Goal: Task Accomplishment & Management: Use online tool/utility

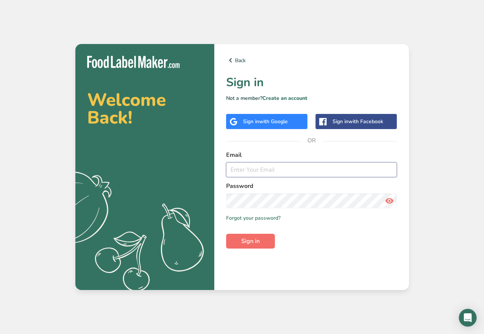
type input "[EMAIL_ADDRESS][DOMAIN_NAME]"
click at [263, 241] on button "Sign in" at bounding box center [250, 241] width 49 height 15
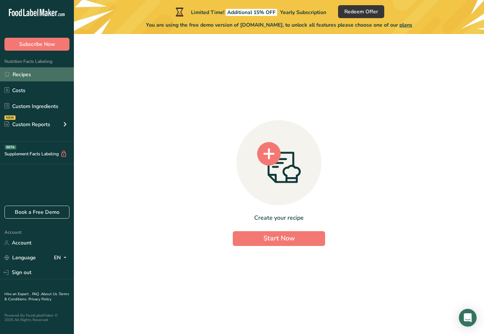
click at [24, 74] on link "Recipes" at bounding box center [37, 74] width 74 height 14
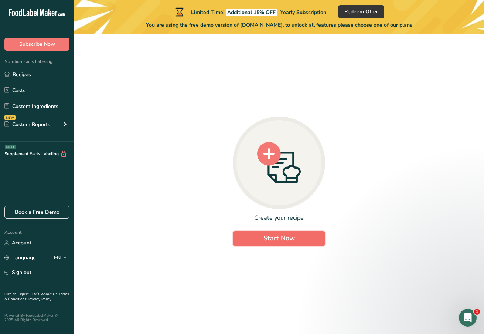
click at [284, 239] on span "Start Now" at bounding box center [279, 238] width 31 height 9
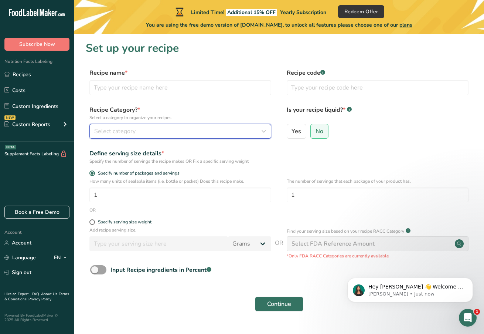
click at [202, 137] on button "Select category" at bounding box center [180, 131] width 182 height 15
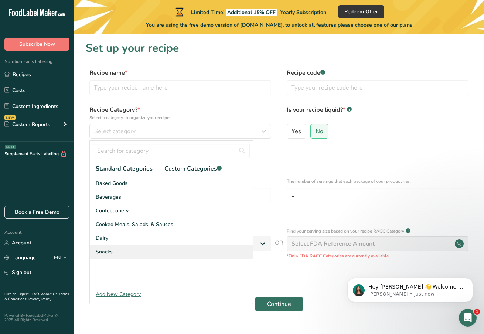
click at [170, 247] on div "Snacks" at bounding box center [171, 252] width 163 height 14
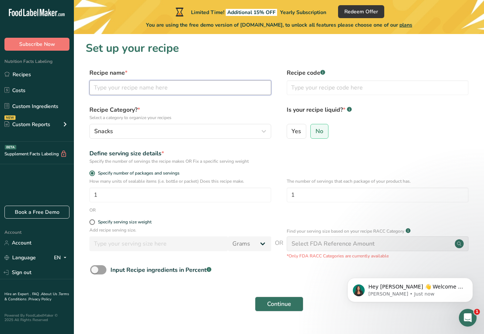
click at [122, 82] on input "text" at bounding box center [180, 87] width 182 height 15
type input "Montreal Smoked Meat Rub"
click at [122, 222] on div "Specify serving size weight" at bounding box center [125, 222] width 54 height 6
click at [94, 222] on input "Specify serving size weight" at bounding box center [91, 222] width 5 height 5
radio input "true"
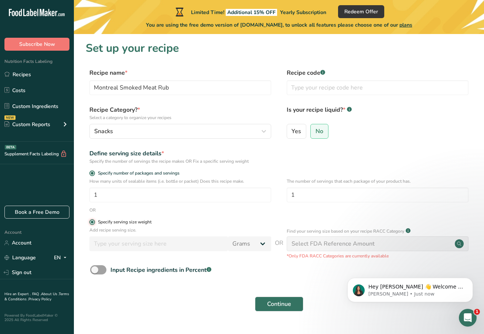
radio input "false"
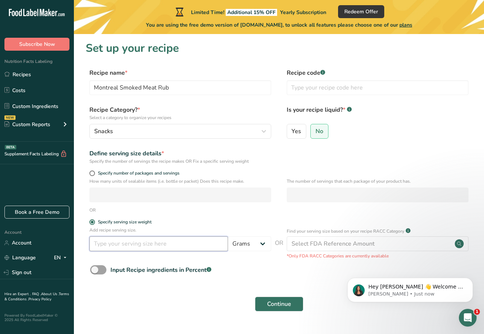
click at [167, 245] on input "number" at bounding box center [158, 243] width 139 height 15
type input "100"
click at [287, 305] on span "Continue" at bounding box center [279, 304] width 24 height 9
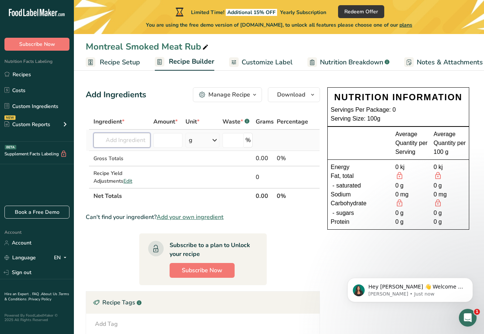
click at [122, 139] on input "text" at bounding box center [122, 140] width 57 height 15
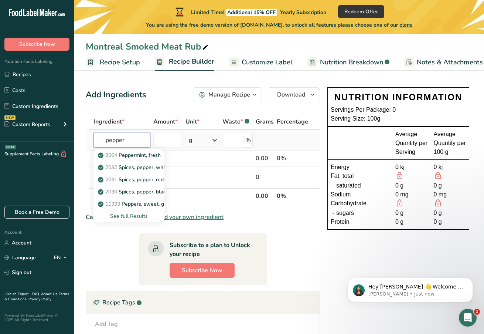
type input "pepper"
click at [133, 215] on div "See full Results" at bounding box center [128, 216] width 59 height 8
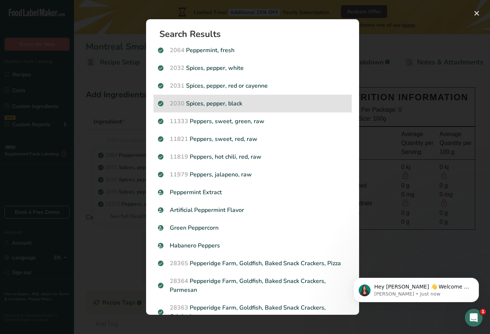
click at [226, 103] on p "2030 Spices, pepper, black" at bounding box center [252, 103] width 189 height 9
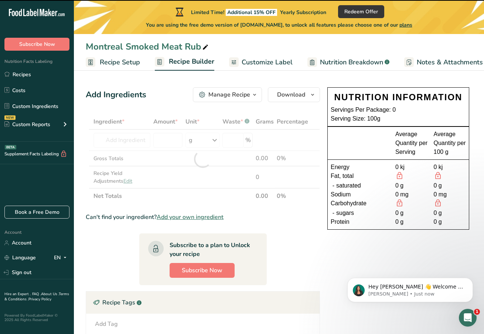
type input "0"
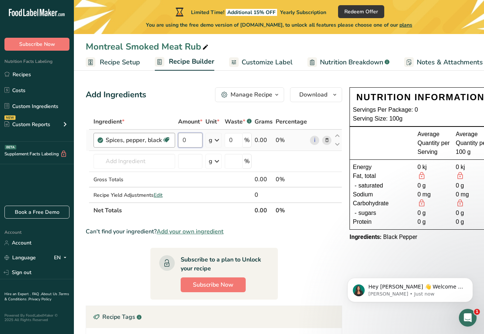
drag, startPoint x: 194, startPoint y: 139, endPoint x: 175, endPoint y: 139, distance: 19.6
click at [175, 139] on tr "Spices, pepper, black Source of Antioxidants Dairy free Gluten free Vegan Veget…" at bounding box center [214, 140] width 256 height 21
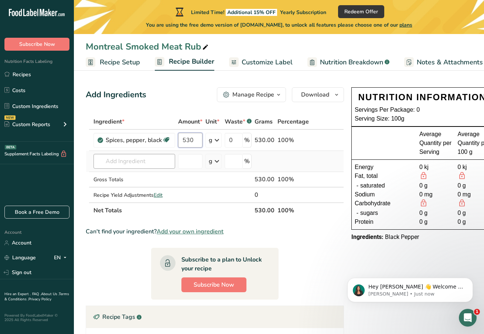
type input "530"
click at [117, 162] on div "Ingredient * Amount * Unit * Waste * .a-a{fill:#347362;}.b-a{fill:#fff;} Grams …" at bounding box center [215, 166] width 258 height 104
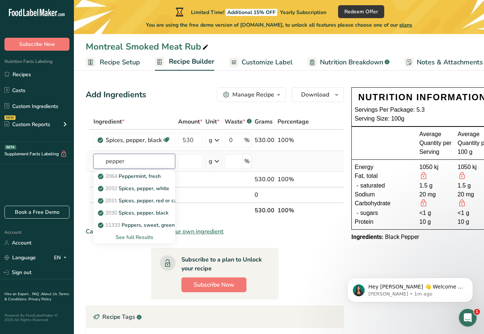
type input "pepper"
click at [144, 237] on div "See full Results" at bounding box center [134, 237] width 70 height 8
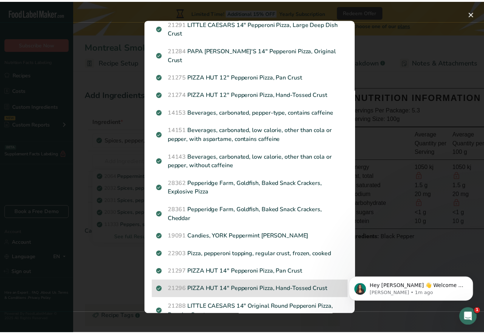
scroll to position [336, 0]
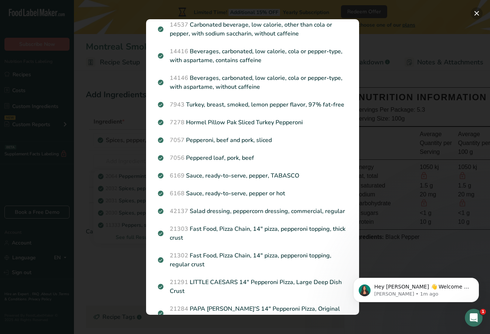
click at [292, 14] on button "Search results modal" at bounding box center [477, 13] width 12 height 12
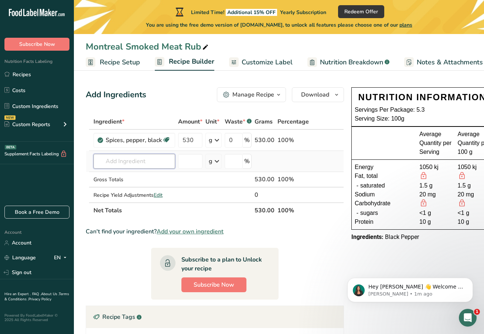
click at [143, 159] on input "text" at bounding box center [135, 161] width 82 height 15
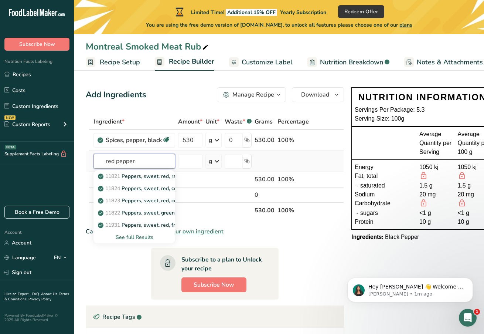
type input "red pepper"
click at [147, 237] on div "See full Results" at bounding box center [134, 237] width 70 height 8
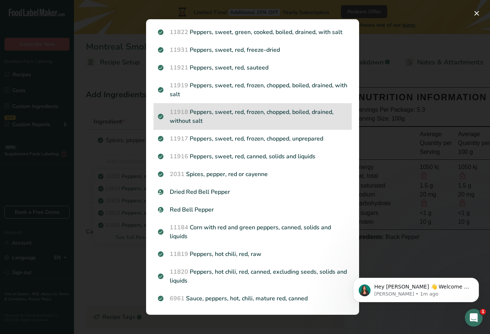
scroll to position [89, 0]
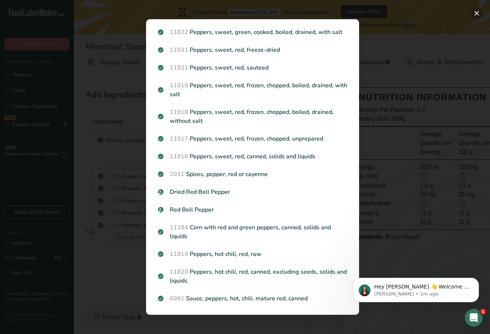
click at [292, 11] on button "Search results modal" at bounding box center [477, 13] width 12 height 12
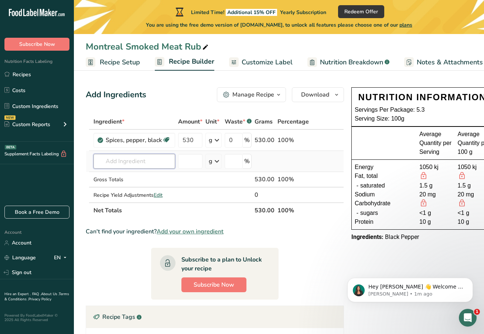
click at [111, 162] on input "text" at bounding box center [135, 161] width 82 height 15
drag, startPoint x: 135, startPoint y: 160, endPoint x: 117, endPoint y: 158, distance: 18.2
click at [117, 158] on input "red pepper flake" at bounding box center [135, 161] width 82 height 15
click at [156, 159] on input "red chilli flake" at bounding box center [135, 161] width 82 height 15
drag, startPoint x: 155, startPoint y: 159, endPoint x: 130, endPoint y: 160, distance: 24.8
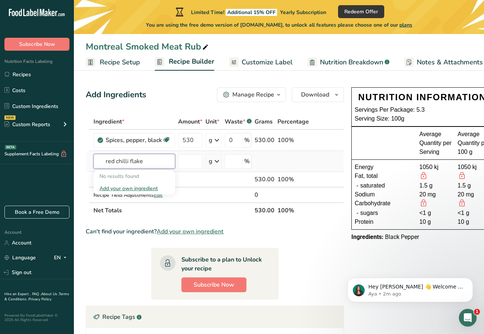
click at [130, 160] on input "red chilli flake" at bounding box center [135, 161] width 82 height 15
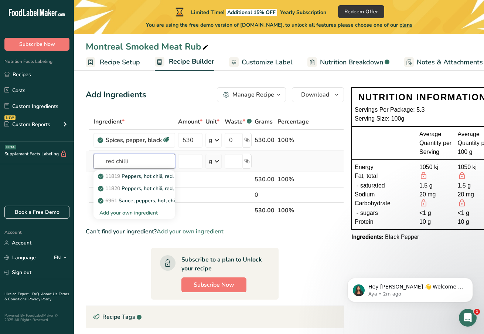
type input "red chilli"
click at [136, 213] on div "Add your own ingredient" at bounding box center [134, 213] width 70 height 8
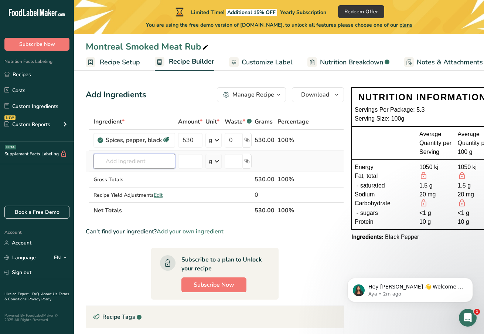
click at [151, 160] on input "text" at bounding box center [135, 161] width 82 height 15
type input "chilli fl"
click at [128, 178] on p "Chili Flakes" at bounding box center [115, 176] width 33 height 8
type input "Chili Flakes"
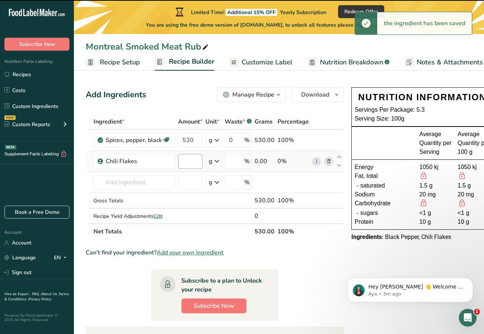
type input "0"
drag, startPoint x: 182, startPoint y: 160, endPoint x: 199, endPoint y: 161, distance: 17.0
click at [199, 161] on input "0" at bounding box center [190, 161] width 24 height 15
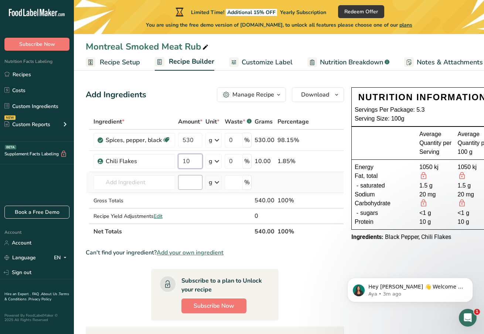
type input "10"
click at [185, 184] on div "Ingredient * Amount * Unit * Waste * .a-a{fill:#347362;}.b-a{fill:#fff;} Grams …" at bounding box center [215, 176] width 258 height 125
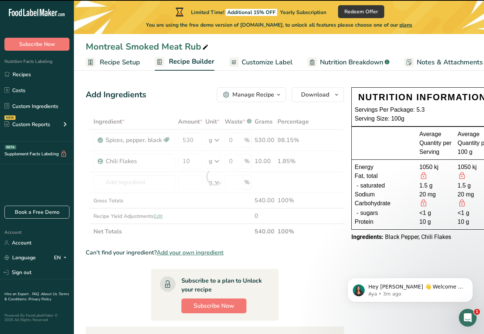
click at [136, 183] on div at bounding box center [215, 176] width 258 height 125
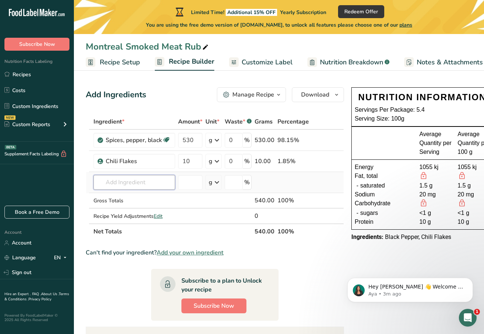
click at [137, 183] on input "text" at bounding box center [135, 182] width 82 height 15
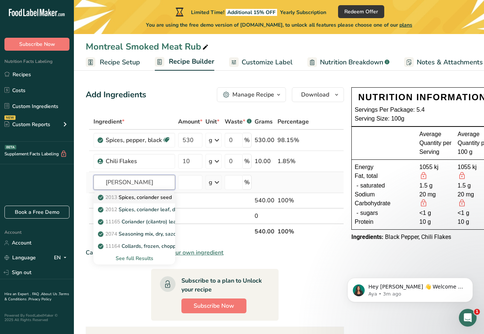
type input "[PERSON_NAME]"
click at [142, 196] on p "2013 Spices, coriander seed" at bounding box center [135, 197] width 72 height 8
type input "Spices, coriander seed"
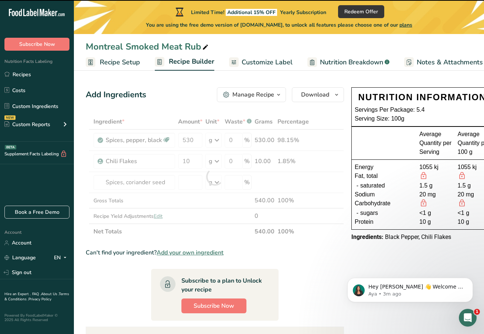
type input "0"
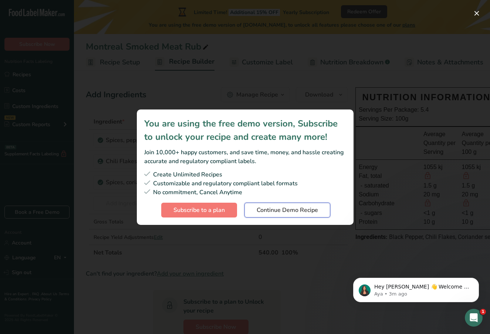
click at [292, 212] on span "Continue Demo Recipe" at bounding box center [287, 210] width 61 height 9
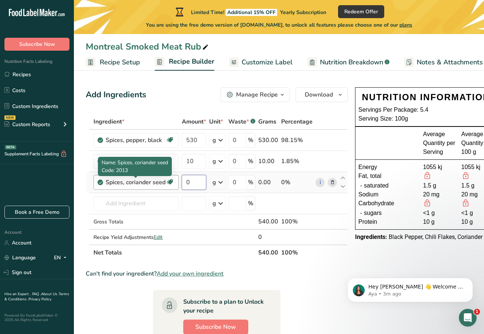
drag, startPoint x: 192, startPoint y: 183, endPoint x: 162, endPoint y: 180, distance: 29.7
click at [162, 180] on tr "Spices, coriander seed Source of Antioxidants Dairy free Gluten free Vegan Vege…" at bounding box center [216, 182] width 261 height 21
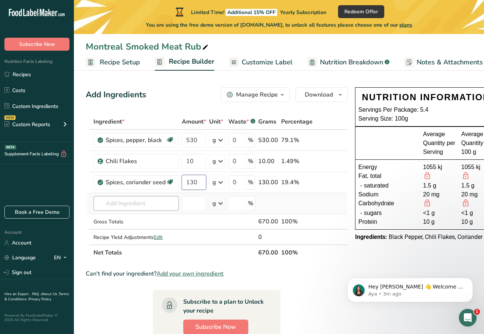
type input "130"
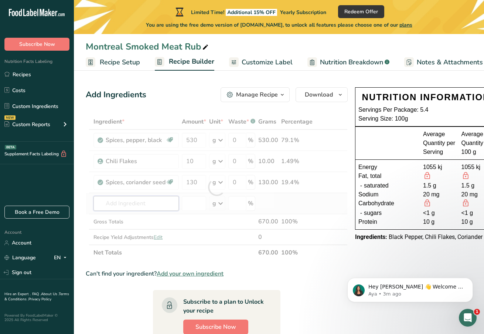
click at [141, 202] on div "Ingredient * Amount * Unit * Waste * .a-a{fill:#347362;}.b-a{fill:#fff;} Grams …" at bounding box center [217, 187] width 262 height 146
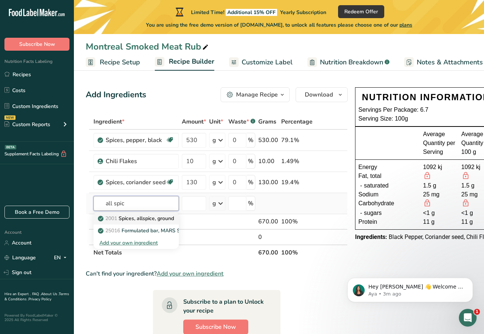
type input "all spic"
click at [166, 217] on p "2001 Spices, allspice, ground" at bounding box center [136, 218] width 75 height 8
type input "Spices, allspice, ground"
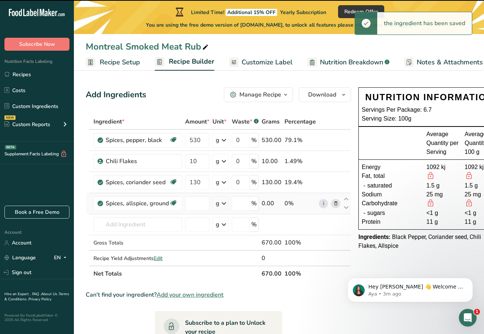
type input "0"
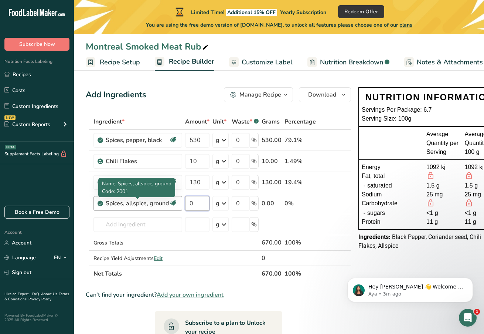
drag, startPoint x: 199, startPoint y: 205, endPoint x: 146, endPoint y: 202, distance: 52.6
click at [146, 202] on tr "Spices, allspice, ground Source of Antioxidants Dairy free Gluten free Vegan Ve…" at bounding box center [218, 203] width 265 height 21
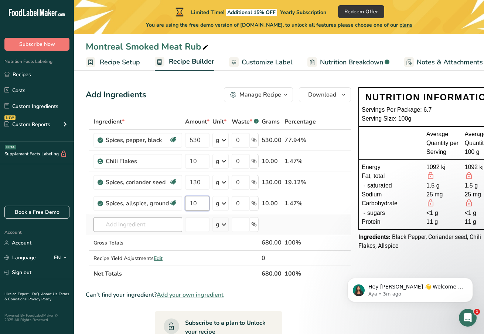
type input "10"
click at [141, 225] on div "Ingredient * Amount * Unit * Waste * .a-a{fill:#347362;}.b-a{fill:#fff;} Grams …" at bounding box center [219, 198] width 266 height 168
drag, startPoint x: 133, startPoint y: 225, endPoint x: 91, endPoint y: 226, distance: 42.5
click at [91, 226] on tr "yellow must 2046 [PERSON_NAME], prepared, yellow Add your own ingredient g Weig…" at bounding box center [218, 224] width 265 height 21
type input "mustard seed"
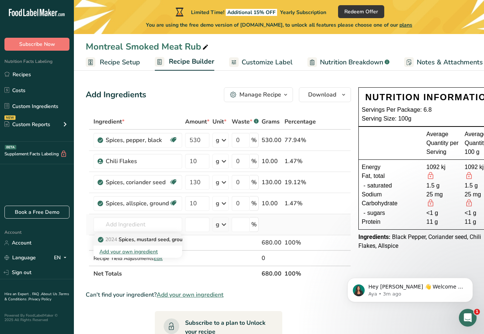
click at [169, 241] on p "2024 Spices, mustard seed, ground" at bounding box center [143, 240] width 89 height 8
type input "Spices, mustard seed, ground"
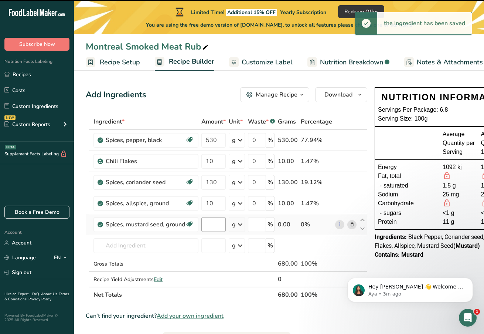
type input "0"
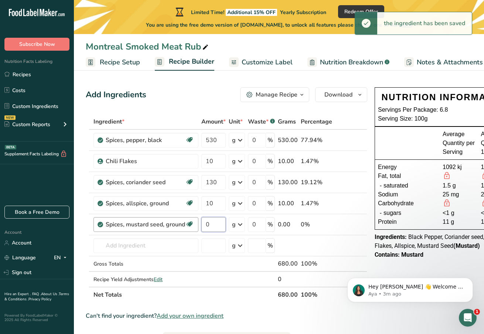
drag, startPoint x: 210, startPoint y: 224, endPoint x: 185, endPoint y: 221, distance: 25.7
click at [185, 221] on tr "Spices, mustard seed, ground Dairy free Gluten free Vegan Vegetarian Soy free 0…" at bounding box center [226, 224] width 281 height 21
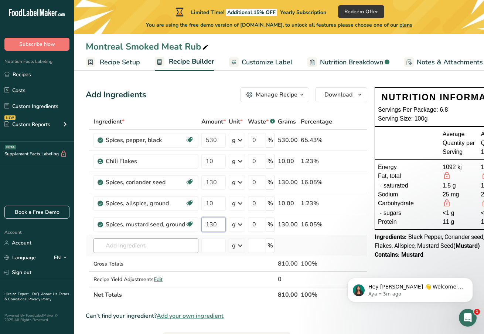
type input "130"
click at [149, 242] on div "Ingredient * Amount * Unit * Waste * .a-a{fill:#347362;}.b-a{fill:#fff;} Grams …" at bounding box center [227, 208] width 282 height 189
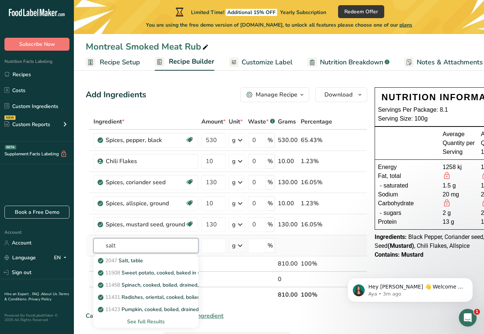
type input "salt"
click at [146, 322] on div "See full Results" at bounding box center [145, 322] width 93 height 8
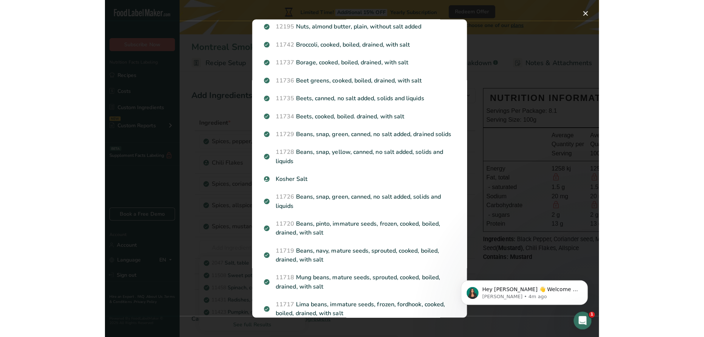
scroll to position [333, 0]
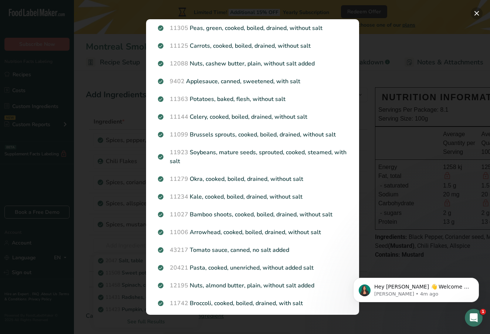
click at [292, 16] on button "Search results modal" at bounding box center [477, 13] width 12 height 12
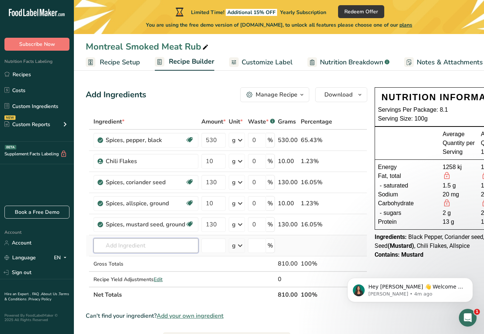
click at [126, 249] on input "text" at bounding box center [146, 245] width 105 height 15
type input "sea salt"
click at [119, 262] on p "Sea Salt" at bounding box center [112, 261] width 26 height 8
type input "Sea Salt"
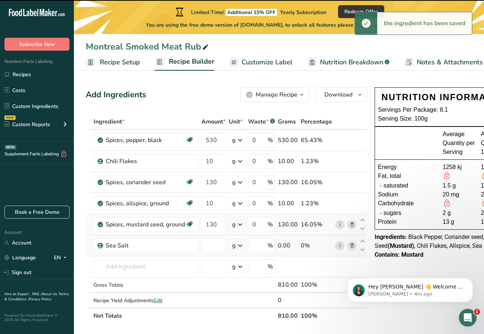
type input "0"
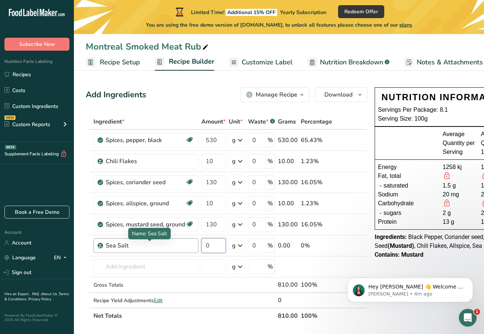
drag, startPoint x: 215, startPoint y: 245, endPoint x: 187, endPoint y: 244, distance: 28.5
click at [187, 244] on tr "Sea Salt 0 g Weight Units g kg mg See more Volume Units l Volume units require …" at bounding box center [226, 245] width 281 height 21
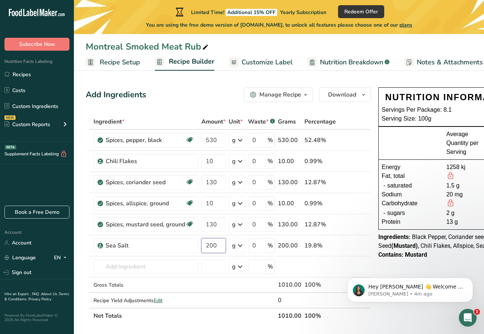
type input "200"
click at [292, 256] on div "Contains: Mustard" at bounding box center [450, 254] width 142 height 9
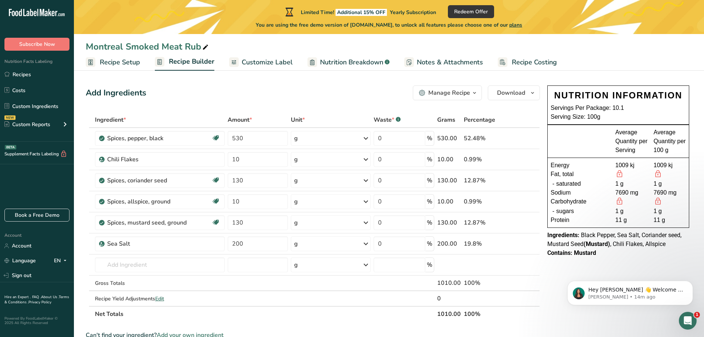
scroll to position [0, 0]
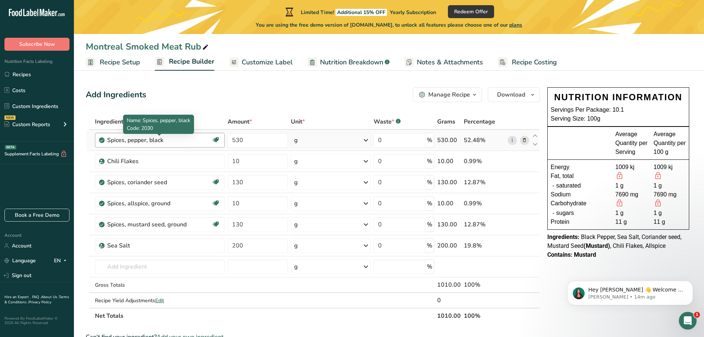
click at [177, 136] on div "Spices, pepper, black" at bounding box center [153, 140] width 92 height 9
click at [178, 140] on div "Spices, pepper, black" at bounding box center [153, 140] width 92 height 9
click at [173, 141] on div "Spices, pepper, black" at bounding box center [153, 140] width 92 height 9
click at [126, 62] on span "Recipe Setup" at bounding box center [120, 62] width 40 height 10
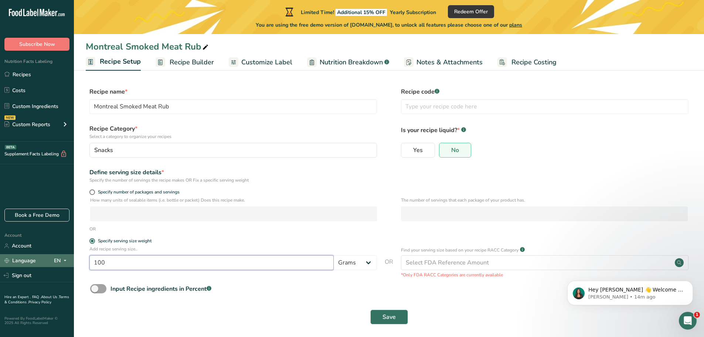
drag, startPoint x: 157, startPoint y: 261, endPoint x: 63, endPoint y: 261, distance: 93.9
click at [63, 261] on div ".a-20{fill:#fff;} Subscribe Now Nutrition Facts Labeling Recipes Costs Custom I…" at bounding box center [352, 170] width 704 height 341
click at [136, 192] on span "Specify number of packages and servings" at bounding box center [137, 192] width 85 height 6
click at [94, 192] on input "Specify number of packages and servings" at bounding box center [91, 192] width 5 height 5
radio input "true"
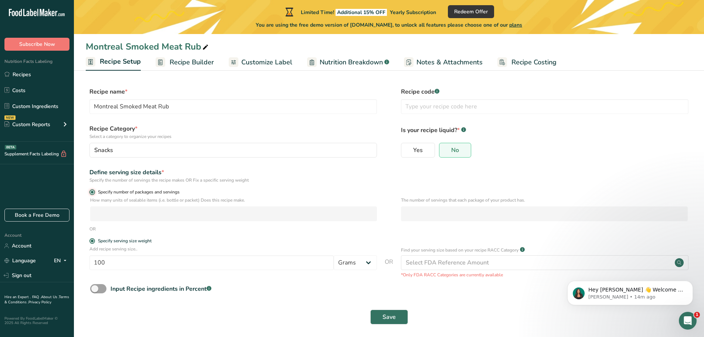
radio input "false"
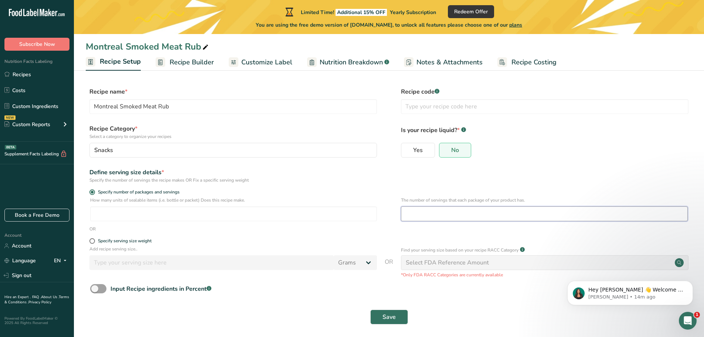
click at [292, 211] on input "number" at bounding box center [544, 213] width 287 height 15
type input "100"
click at [292, 316] on span "Save" at bounding box center [389, 316] width 13 height 9
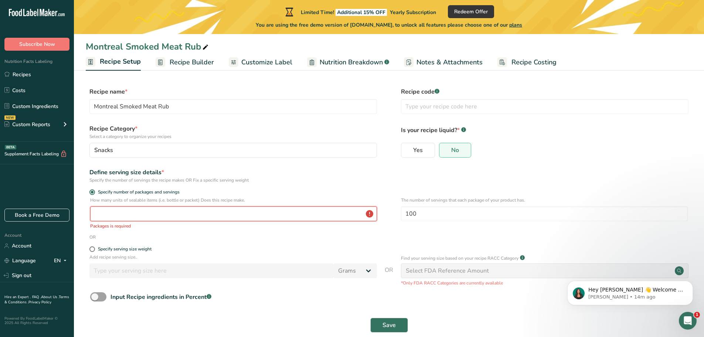
click at [200, 211] on input "number" at bounding box center [233, 213] width 287 height 15
click at [241, 214] on input "number" at bounding box center [233, 213] width 287 height 15
drag, startPoint x: 440, startPoint y: 210, endPoint x: 343, endPoint y: 212, distance: 97.3
click at [292, 212] on div "How many units of sealable items (i.e. bottle or packet) Does this recipe make.…" at bounding box center [389, 215] width 607 height 37
click at [182, 239] on div "OR" at bounding box center [389, 237] width 607 height 7
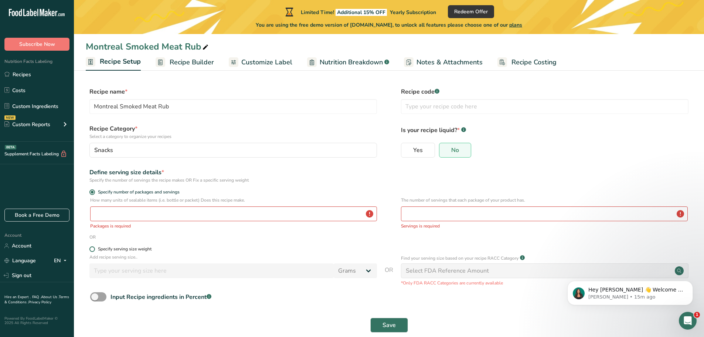
click at [91, 250] on span at bounding box center [92, 249] width 6 height 6
click at [91, 250] on input "Specify serving size weight" at bounding box center [91, 249] width 5 height 5
radio input "true"
radio input "false"
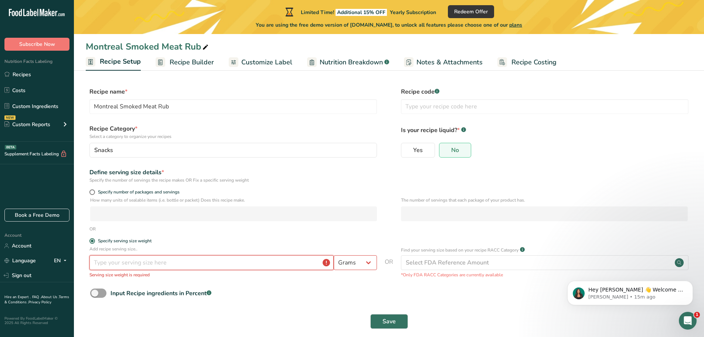
click at [233, 262] on input "number" at bounding box center [211, 262] width 244 height 15
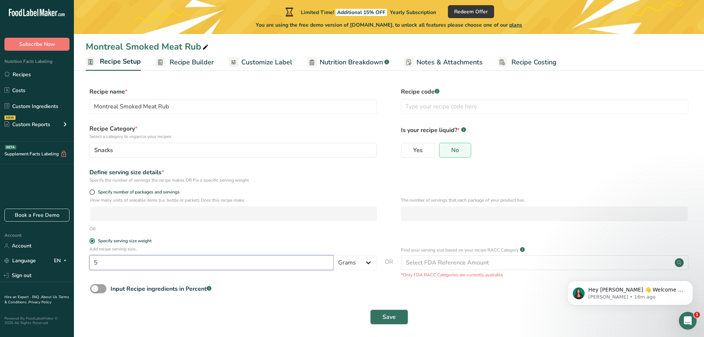
type input "5"
click at [292, 318] on button "Save" at bounding box center [390, 317] width 38 height 15
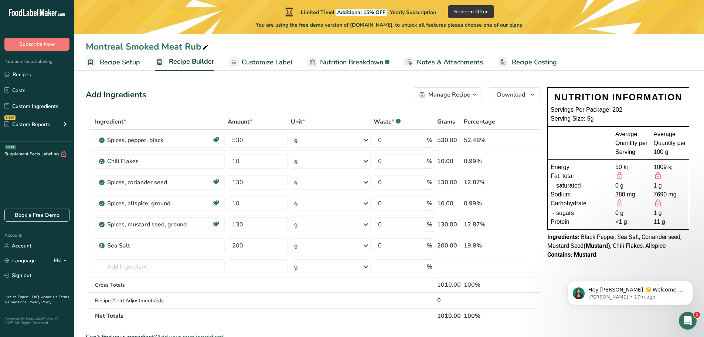
click at [121, 60] on span "Recipe Setup" at bounding box center [120, 62] width 40 height 10
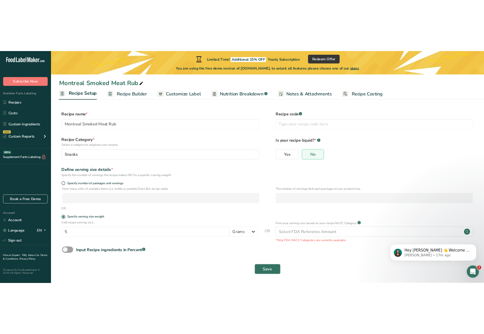
scroll to position [4, 0]
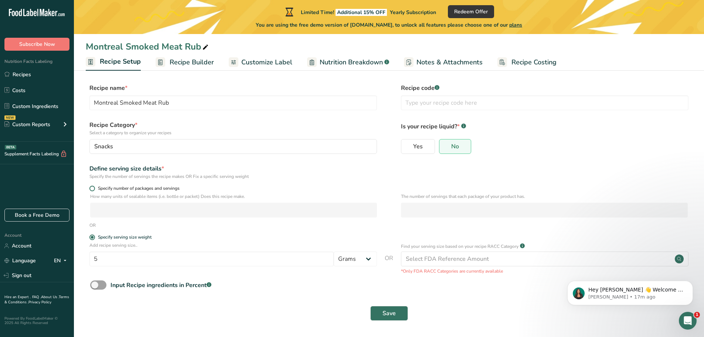
click at [137, 188] on span "Specify number of packages and servings" at bounding box center [137, 189] width 85 height 6
click at [94, 188] on input "Specify number of packages and servings" at bounding box center [91, 188] width 5 height 5
radio input "true"
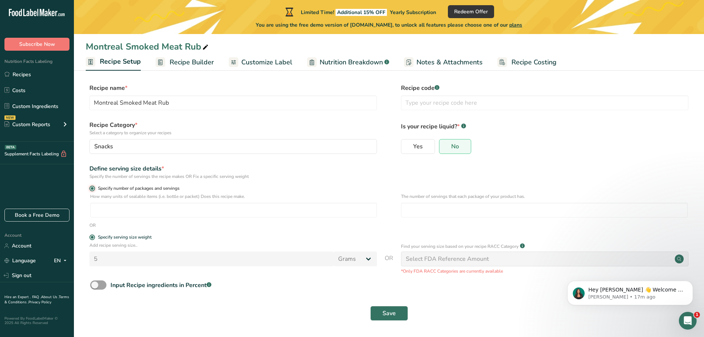
radio input "false"
click at [292, 208] on input "number" at bounding box center [544, 210] width 287 height 15
type input "20"
click at [235, 210] on input "number" at bounding box center [233, 210] width 287 height 15
type input "8"
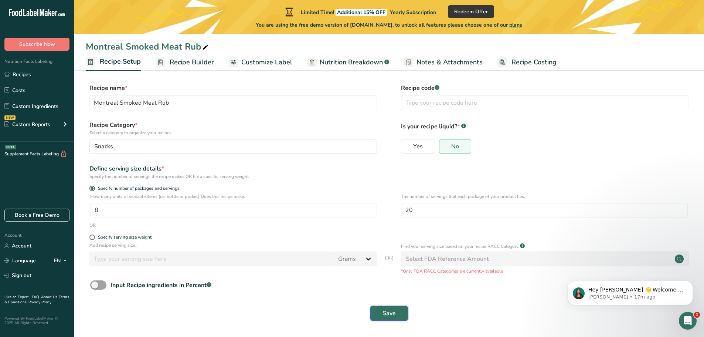
click at [292, 311] on span "Save" at bounding box center [389, 313] width 13 height 9
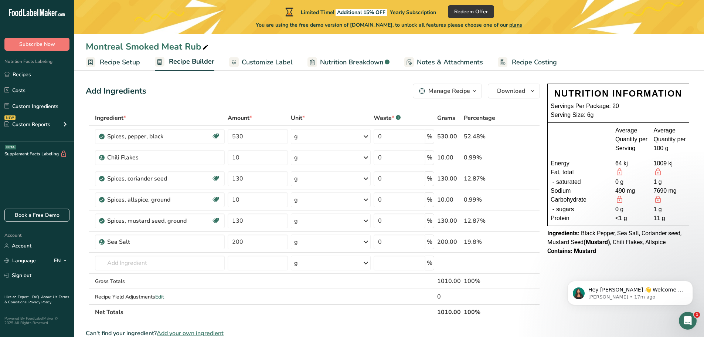
click at [133, 62] on span "Recipe Setup" at bounding box center [120, 62] width 40 height 10
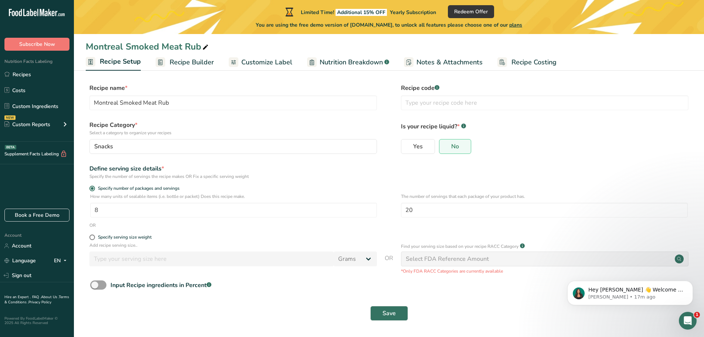
click at [189, 64] on span "Recipe Builder" at bounding box center [192, 62] width 44 height 10
